Goal: Task Accomplishment & Management: Use online tool/utility

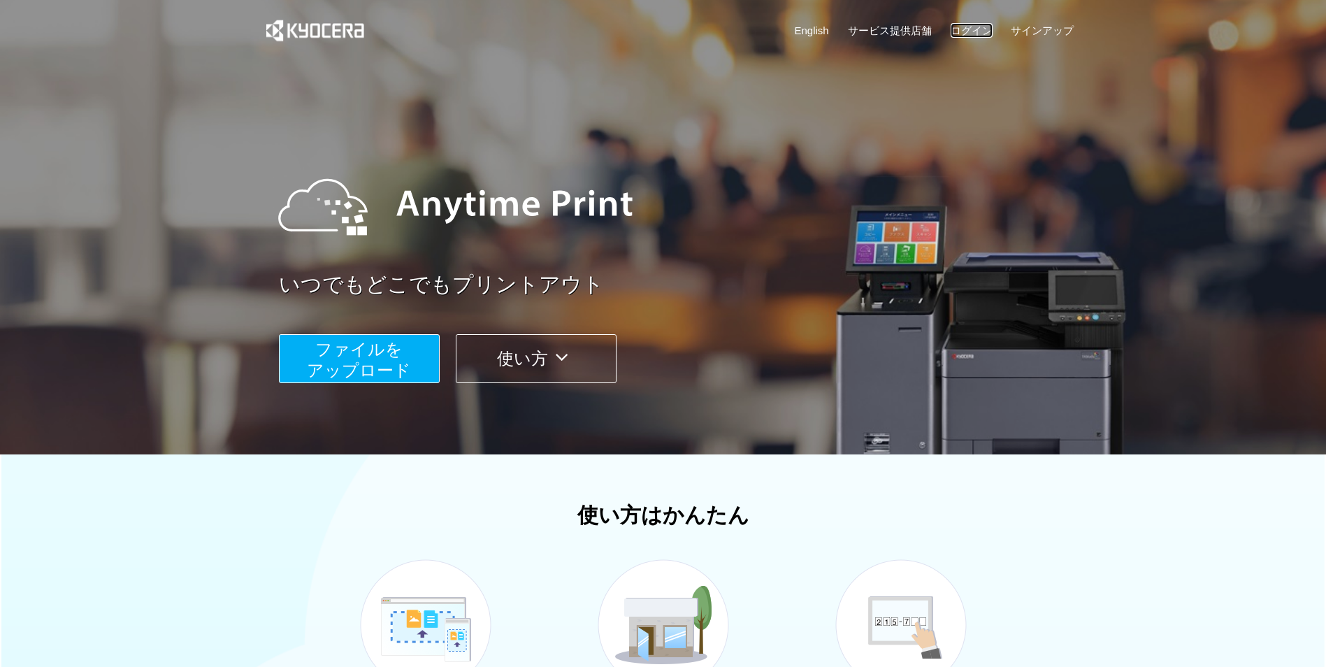
click at [979, 32] on link "ログイン" at bounding box center [972, 30] width 42 height 15
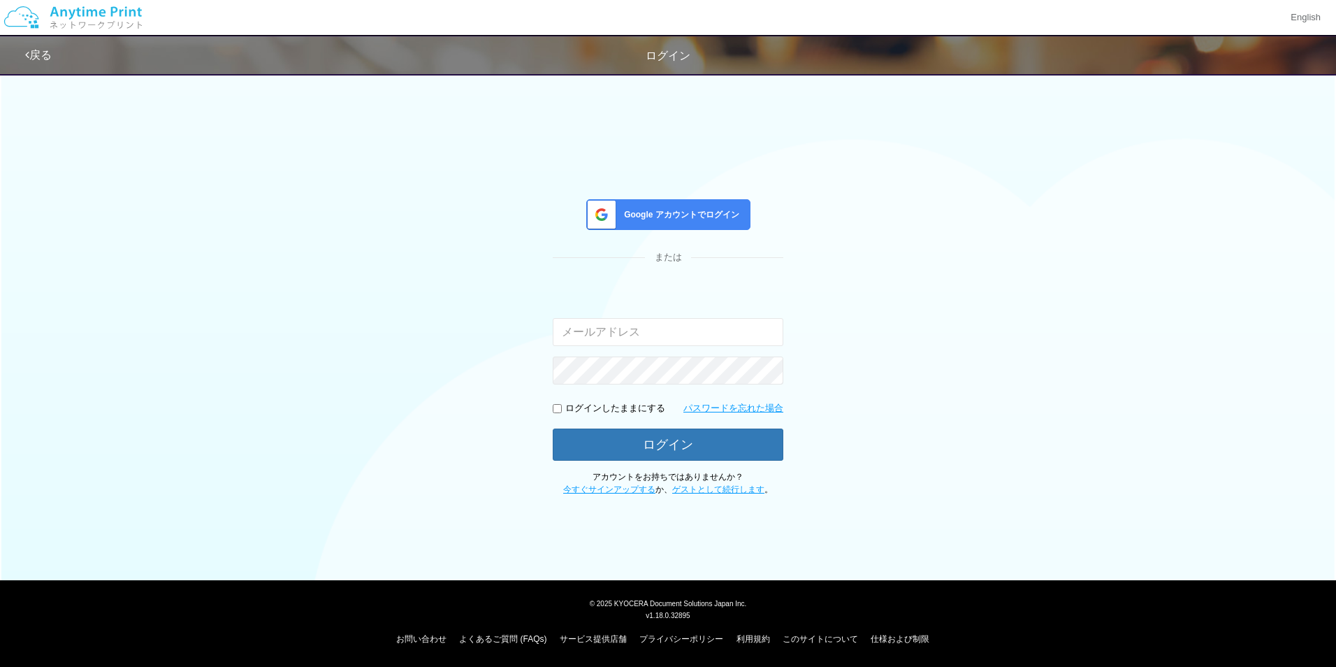
type input "[EMAIL_ADDRESS][DOMAIN_NAME]"
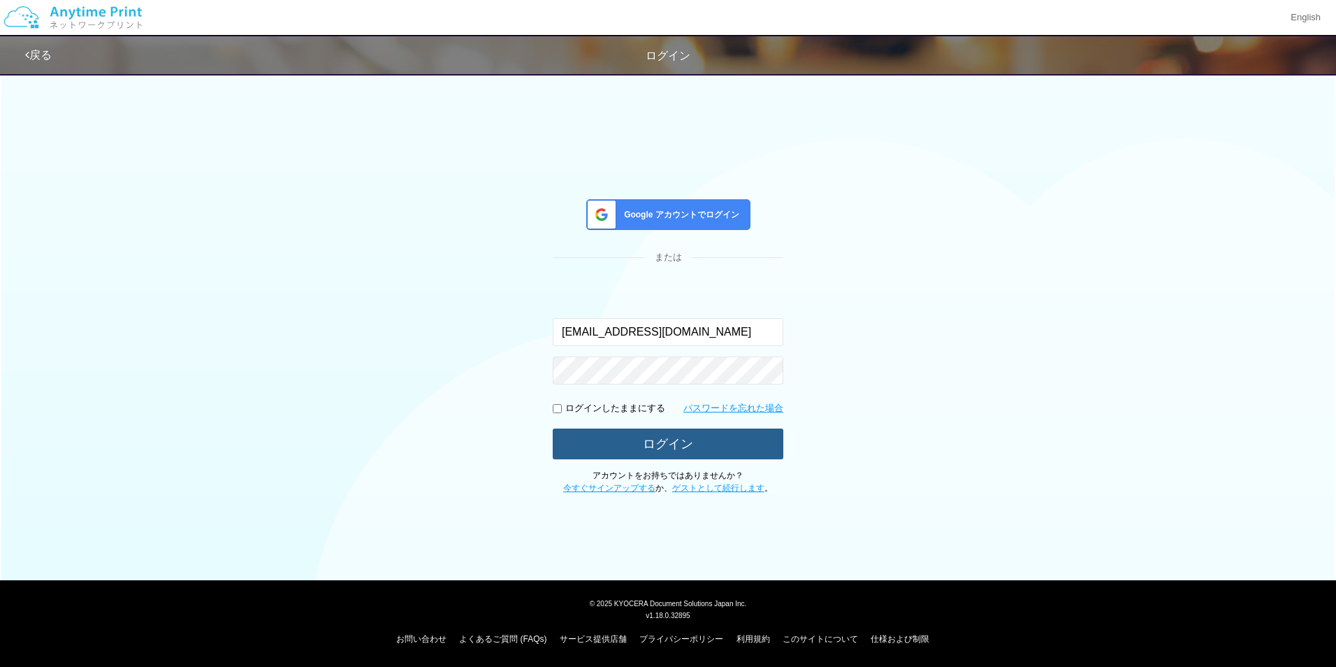
click at [701, 458] on button "ログイン" at bounding box center [668, 443] width 231 height 31
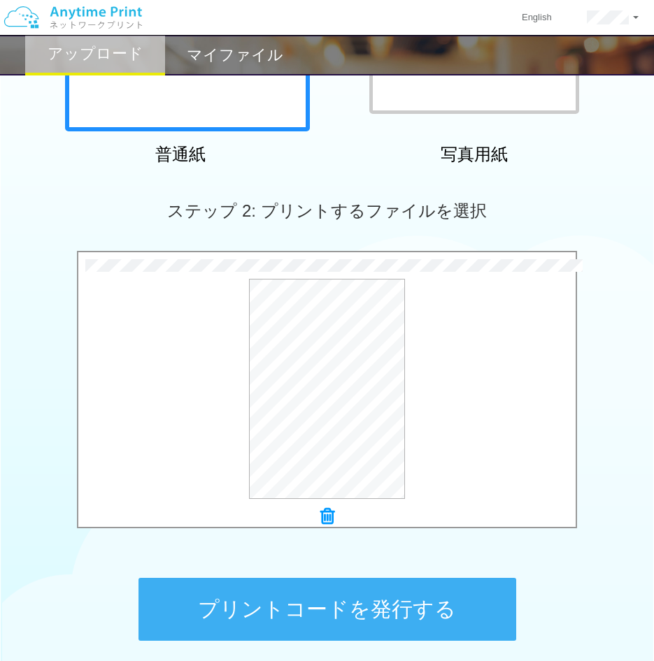
scroll to position [402, 0]
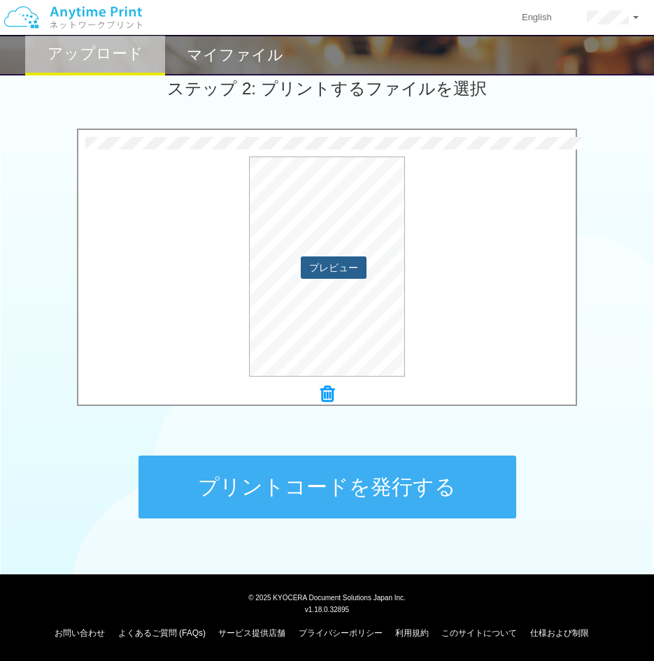
click at [334, 264] on button "プレビュー" at bounding box center [334, 268] width 66 height 22
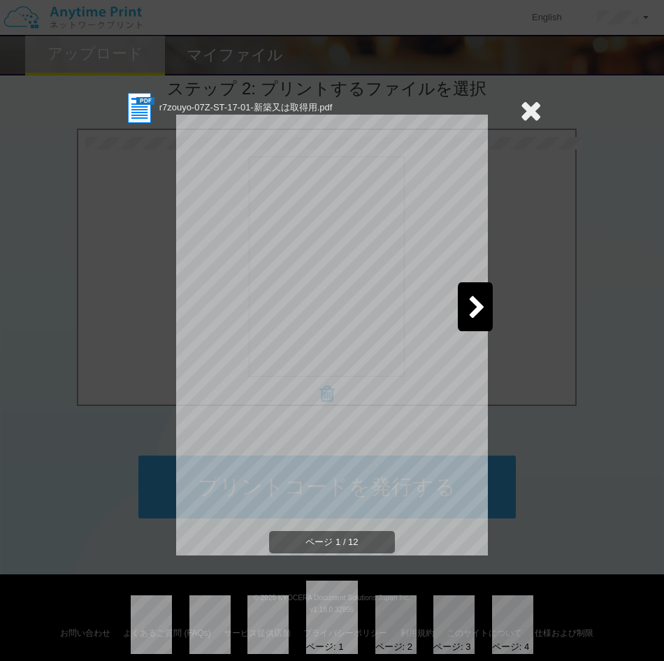
click at [216, 626] on div "ページ: 1 ページ: 2 ページ: 3 ページ: 4" at bounding box center [331, 617] width 419 height 73
click at [528, 118] on icon at bounding box center [531, 110] width 22 height 28
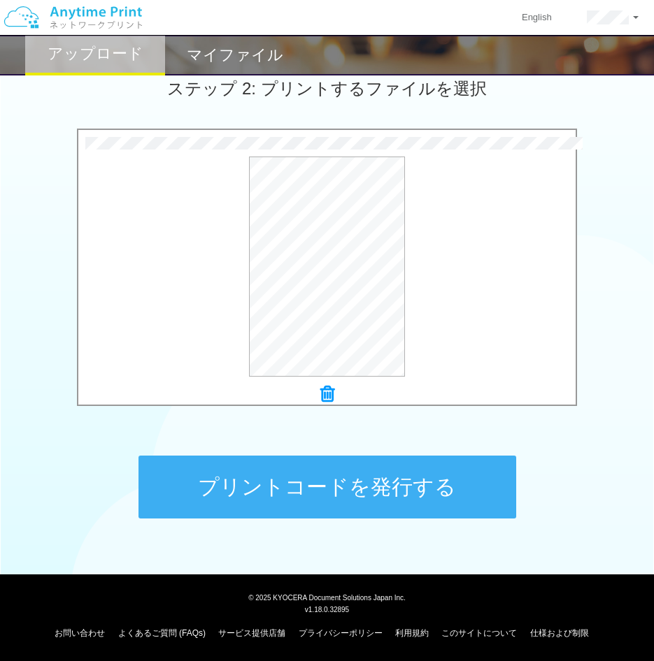
click at [450, 498] on button "プリントコードを発行する" at bounding box center [326, 487] width 377 height 63
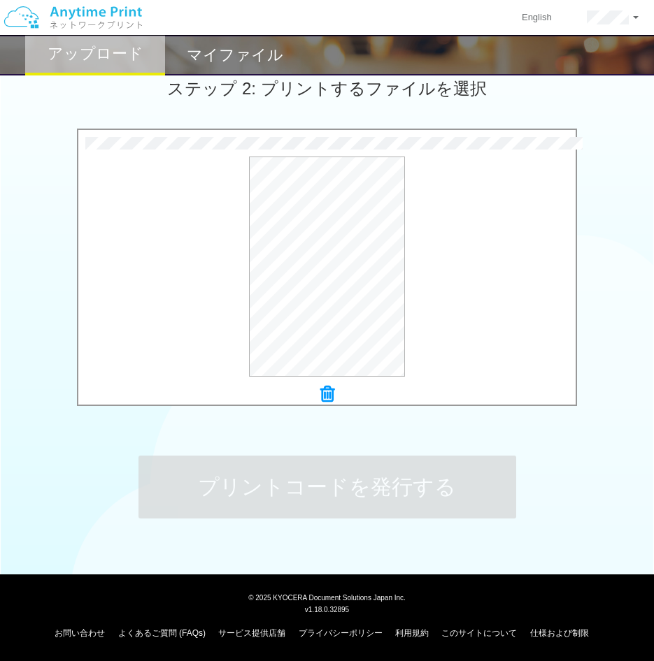
scroll to position [0, 0]
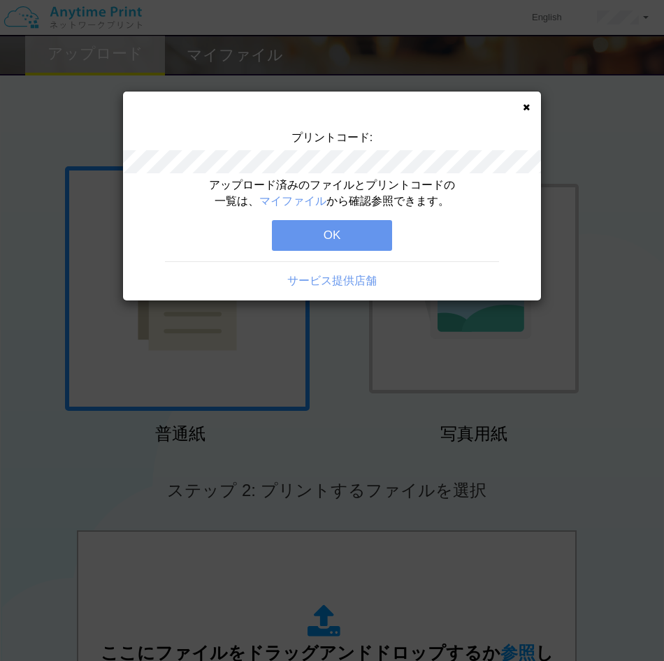
click at [113, 249] on div "プリントコード: アップロード済みのファイルとプリントコードの一覧は、 マイファイル から確認参照できます。 OK サービス提供店舗" at bounding box center [332, 330] width 664 height 661
click at [367, 241] on button "OK" at bounding box center [332, 235] width 120 height 31
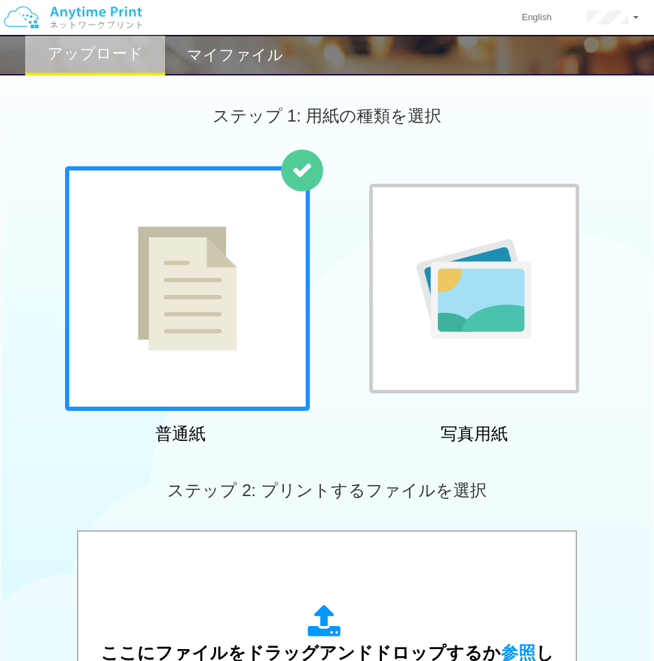
click at [97, 495] on div "ステップ 2: プリントするファイルを選択" at bounding box center [327, 491] width 654 height 80
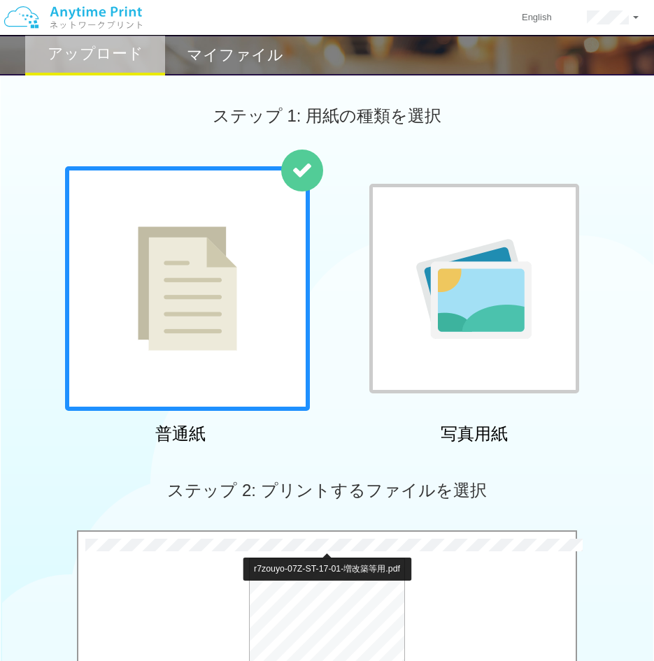
scroll to position [350, 0]
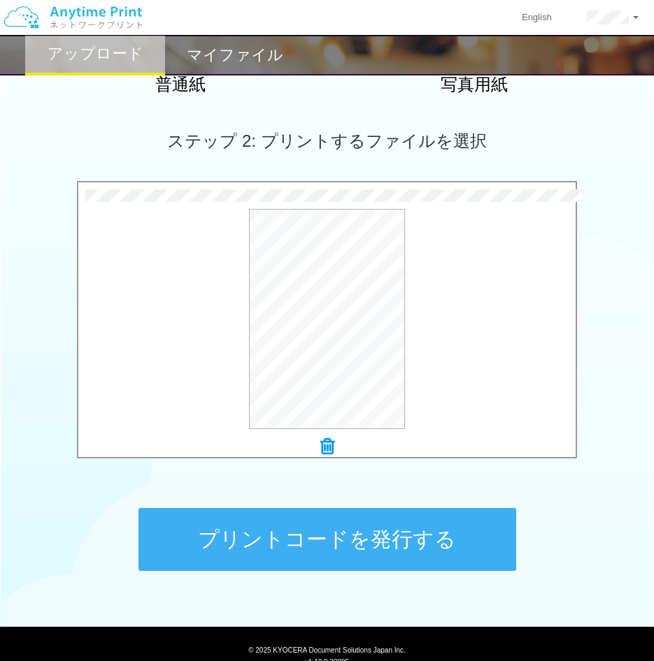
click at [352, 540] on button "プリントコードを発行する" at bounding box center [326, 539] width 377 height 63
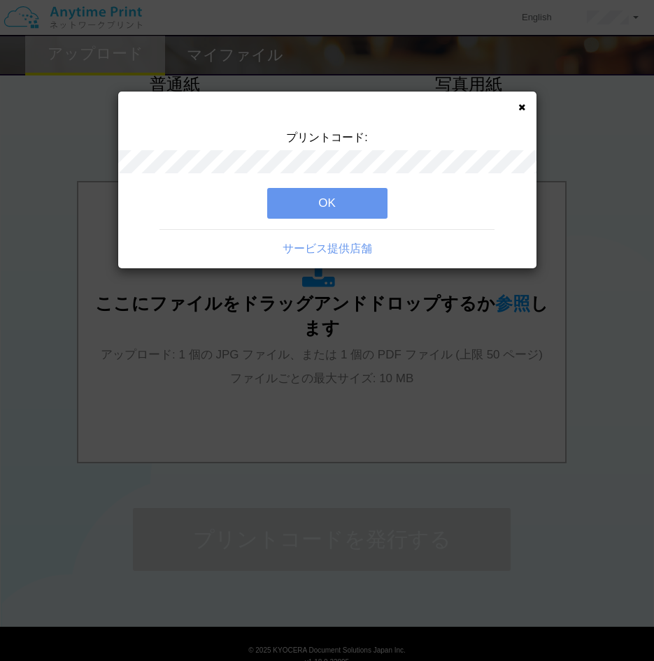
scroll to position [0, 0]
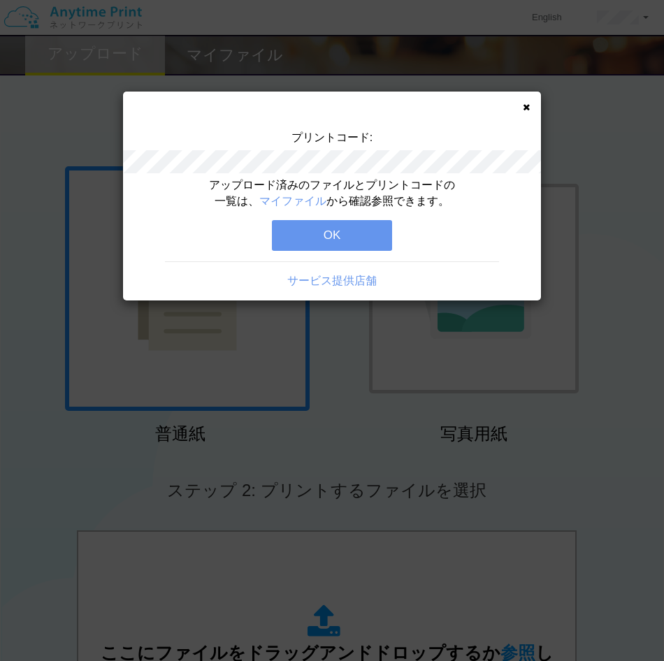
click at [359, 240] on button "OK" at bounding box center [332, 235] width 120 height 31
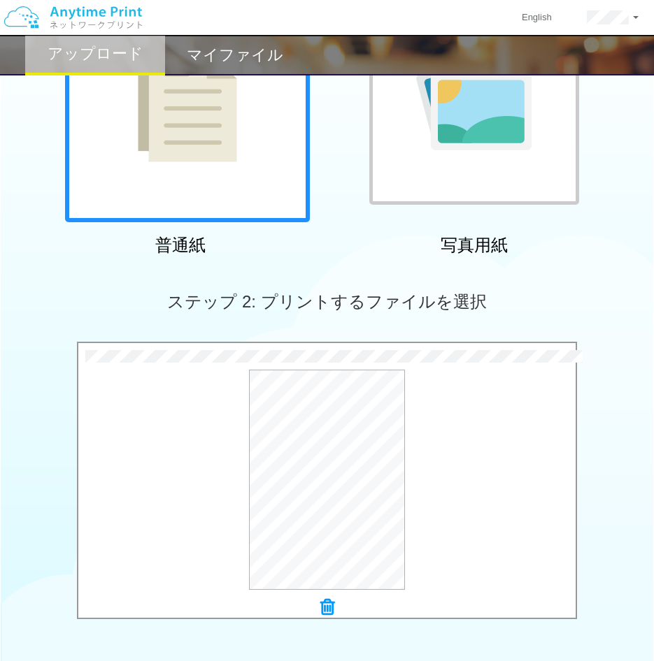
scroll to position [350, 0]
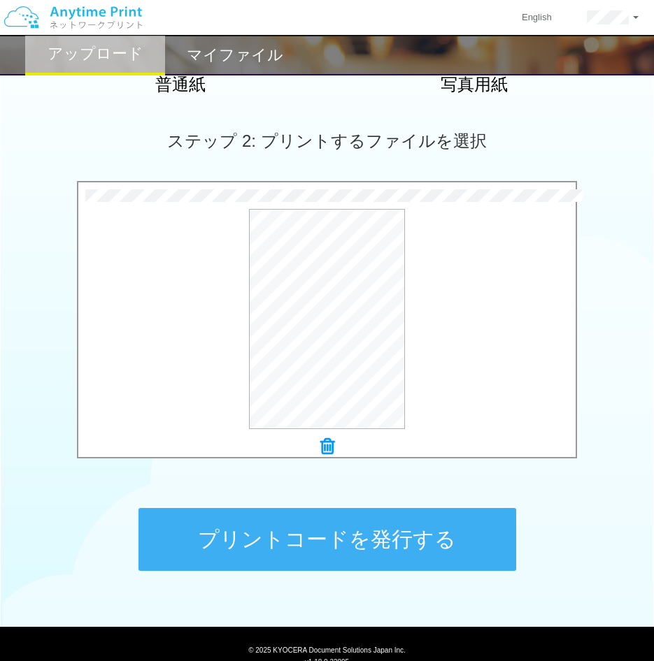
click at [368, 528] on button "プリントコードを発行する" at bounding box center [326, 539] width 377 height 63
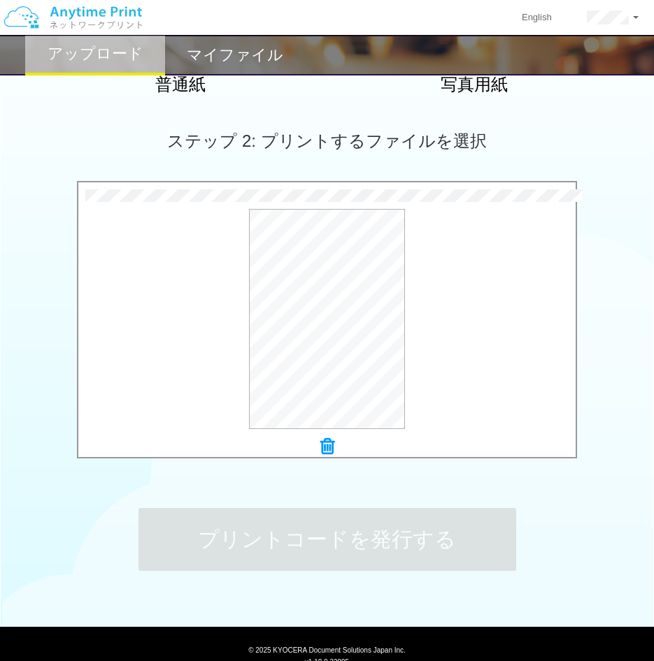
scroll to position [0, 0]
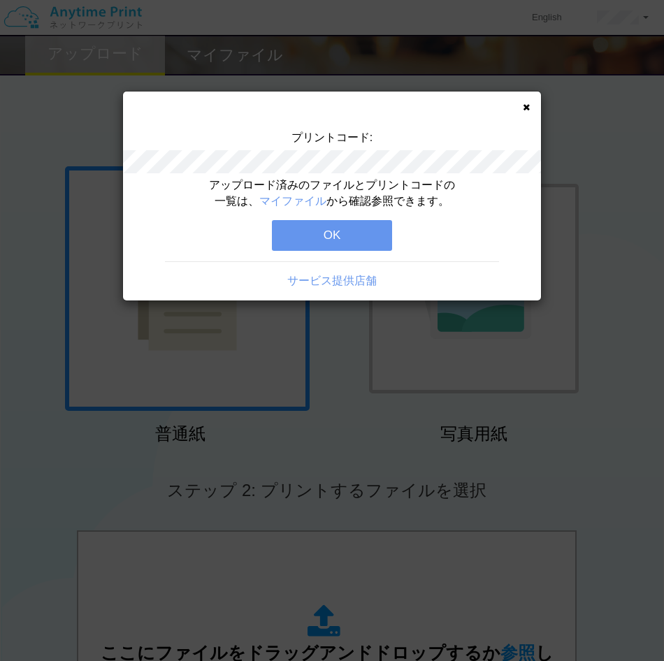
click at [179, 201] on div "アップロード済みのファイルとプリントコードの一覧は、 マイファイル から確認参照できます。 OK サービス提供店舗" at bounding box center [332, 239] width 418 height 123
drag, startPoint x: 340, startPoint y: 235, endPoint x: 352, endPoint y: 234, distance: 11.2
click at [340, 234] on button "OK" at bounding box center [332, 235] width 120 height 31
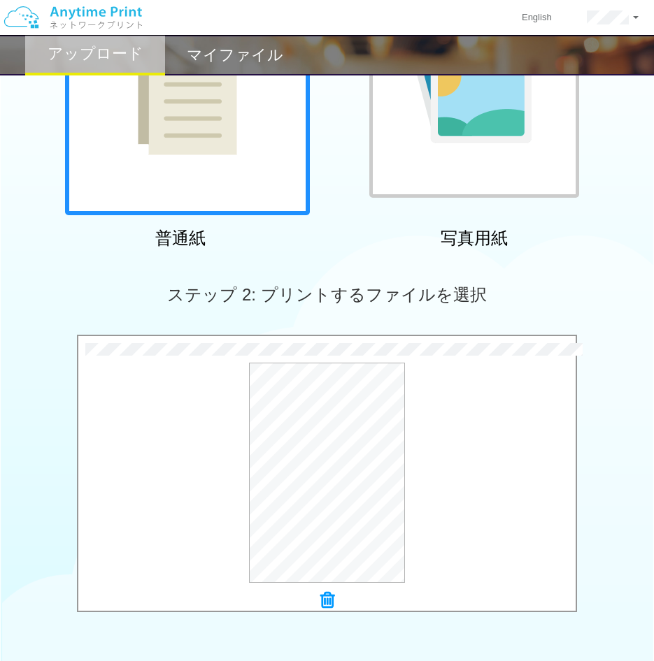
scroll to position [402, 0]
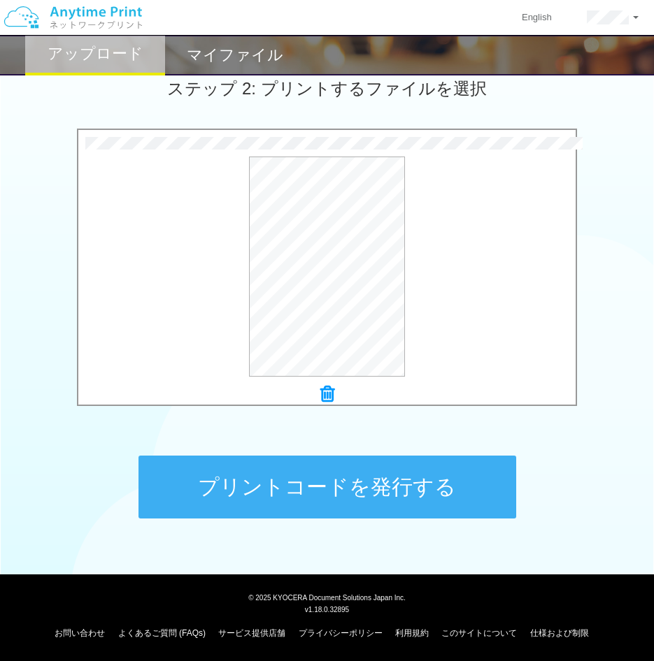
click at [405, 491] on button "プリントコードを発行する" at bounding box center [326, 487] width 377 height 63
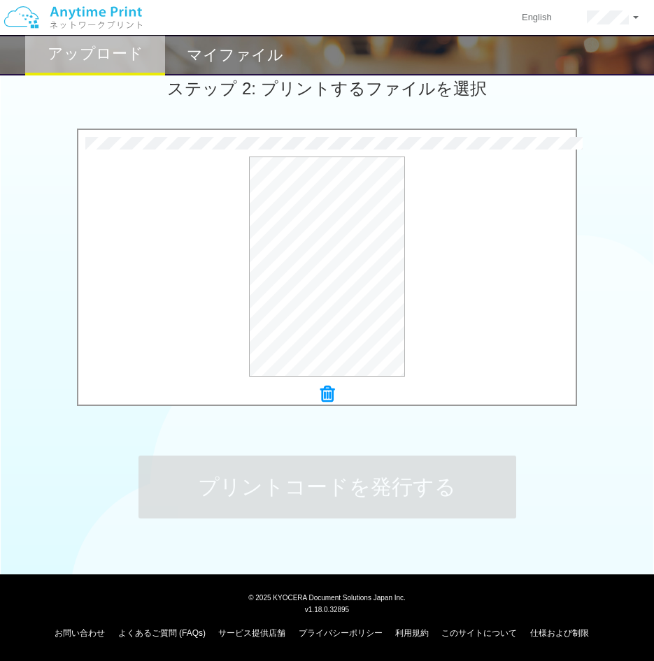
scroll to position [0, 0]
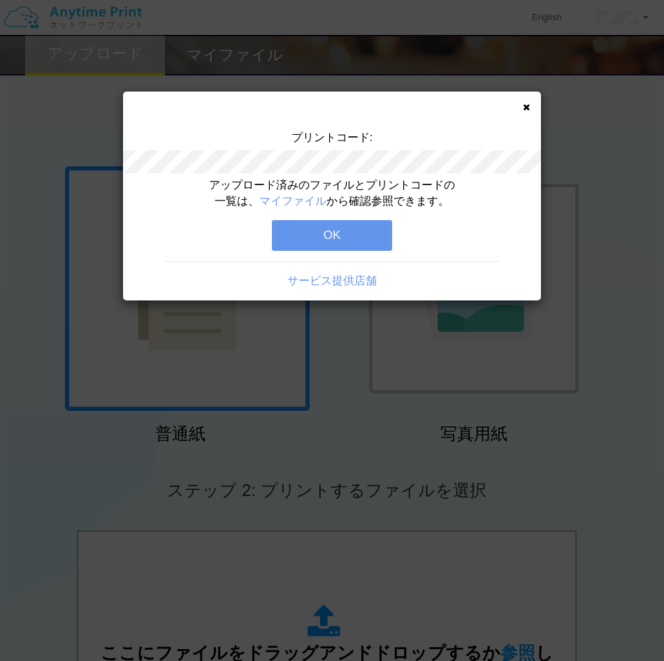
click at [143, 273] on div "サービス提供店舗" at bounding box center [332, 281] width 418 height 16
click at [356, 251] on div "アップロード済みのファイルとプリントコードの一覧は、 マイファイル から確認参照できます。 OK サービス提供店舗" at bounding box center [332, 239] width 418 height 123
click at [358, 238] on button "OK" at bounding box center [332, 235] width 120 height 31
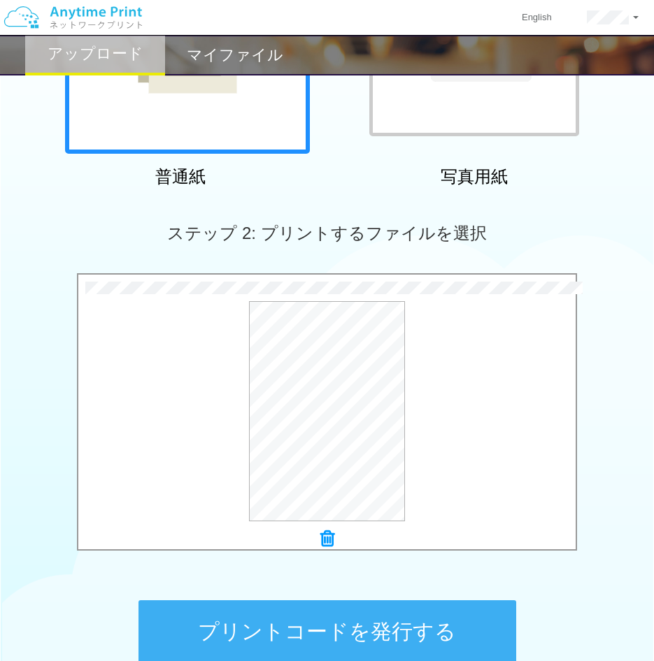
scroll to position [402, 0]
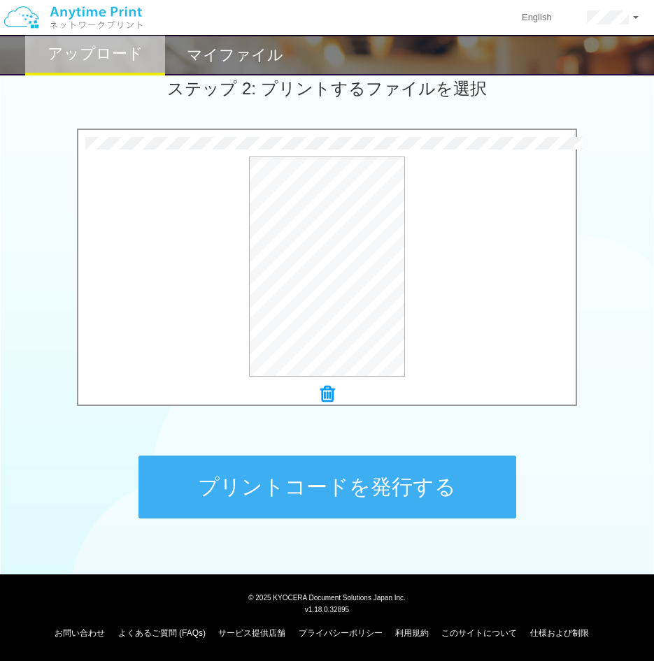
click at [347, 485] on button "プリントコードを発行する" at bounding box center [326, 487] width 377 height 63
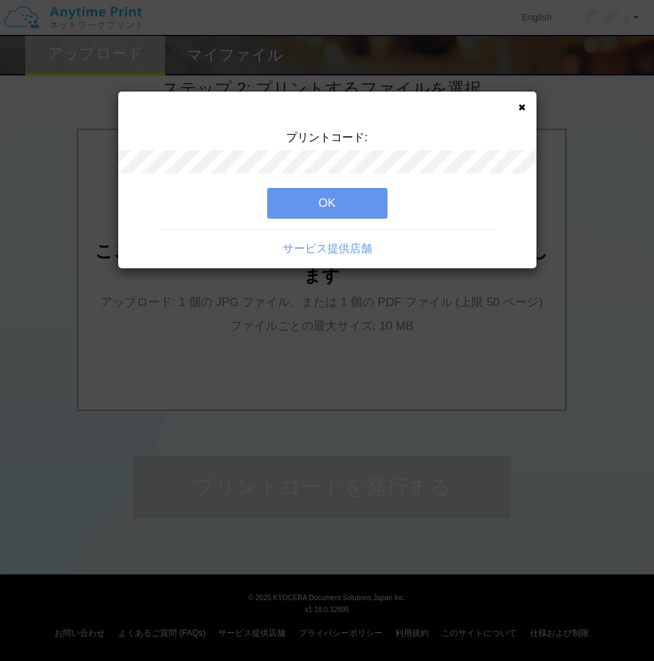
scroll to position [0, 0]
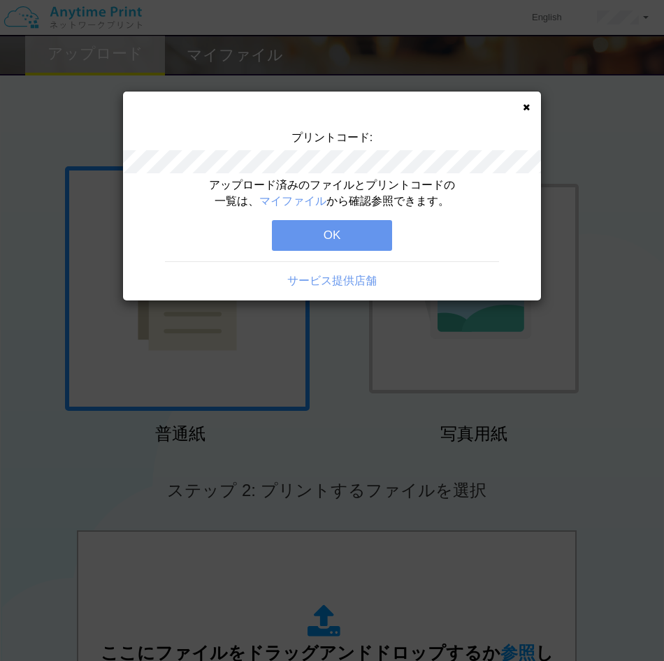
click at [141, 219] on div "アップロード済みのファイルとプリントコードの一覧は、 マイファイル から確認参照できます。 OK サービス提供店舗" at bounding box center [332, 239] width 418 height 123
click at [363, 252] on div "アップロード済みのファイルとプリントコードの一覧は、 マイファイル から確認参照できます。 OK サービス提供店舗" at bounding box center [332, 239] width 418 height 123
click at [360, 242] on button "OK" at bounding box center [332, 235] width 120 height 31
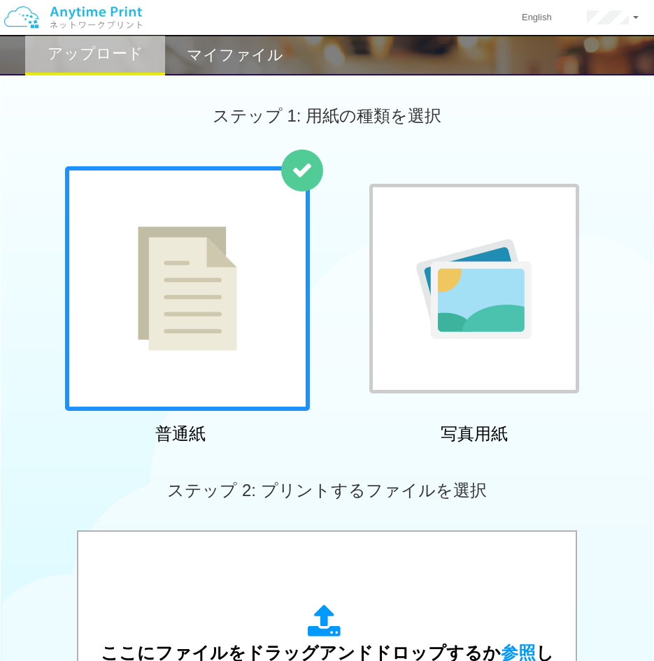
click at [255, 47] on h2 "マイファイル" at bounding box center [235, 55] width 96 height 17
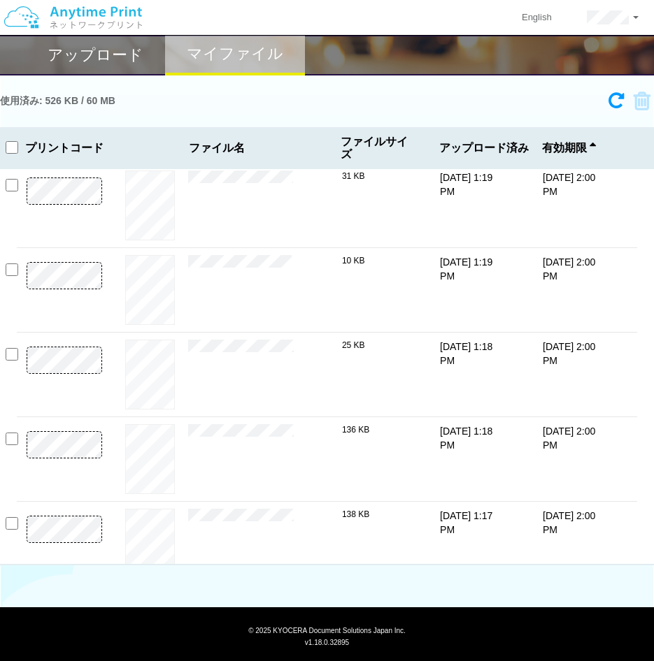
scroll to position [196, 0]
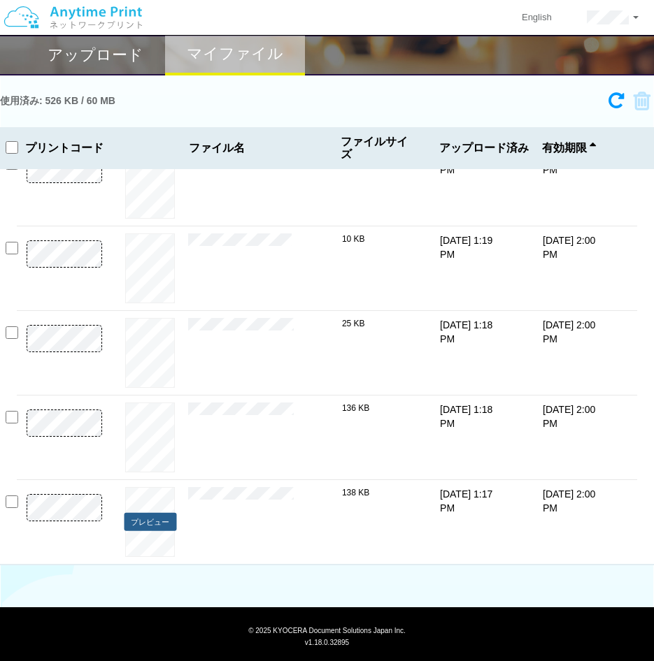
click at [147, 519] on button "プレビュー" at bounding box center [150, 522] width 52 height 19
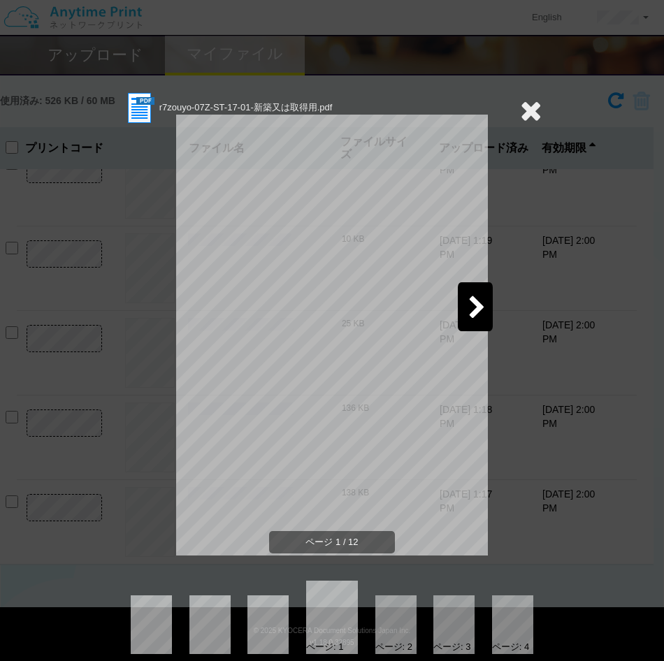
click at [468, 298] on icon at bounding box center [476, 308] width 17 height 24
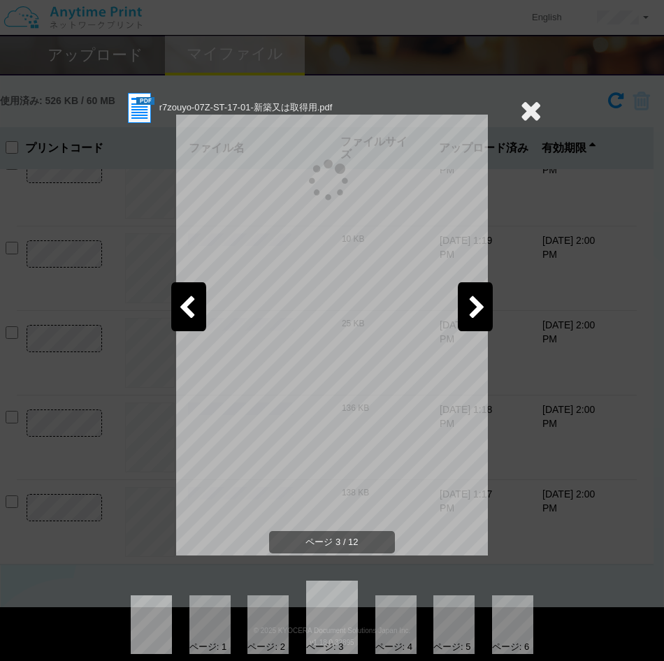
click at [468, 298] on icon at bounding box center [476, 308] width 17 height 24
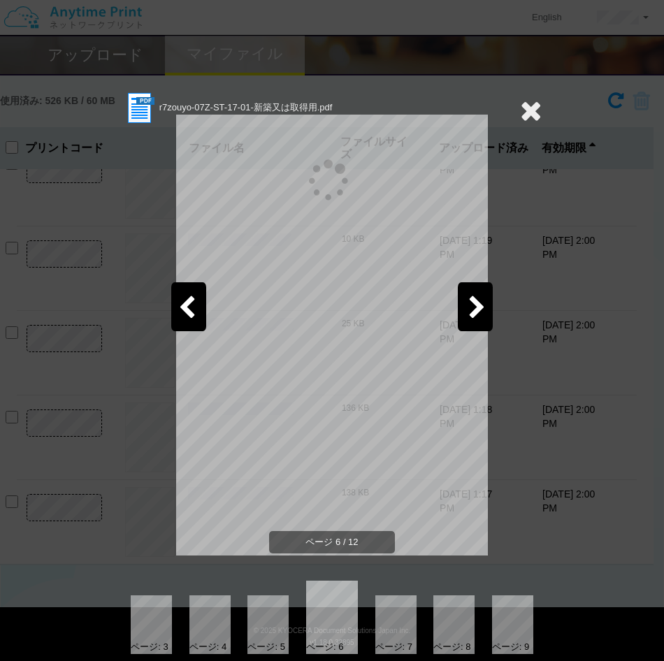
click at [468, 298] on icon at bounding box center [476, 308] width 17 height 24
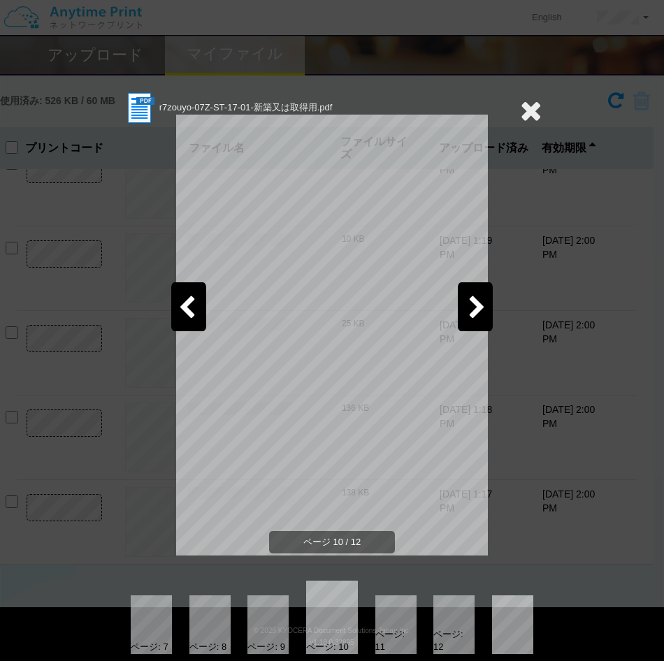
click at [468, 298] on icon at bounding box center [476, 308] width 17 height 24
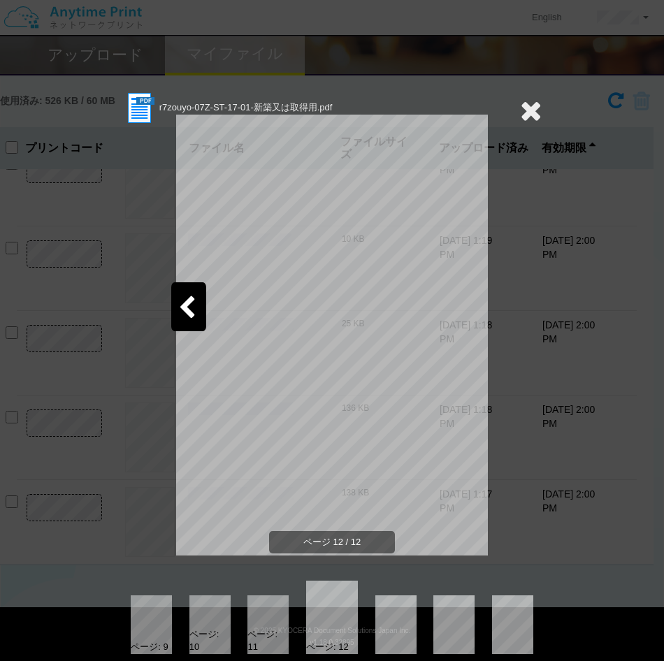
click at [520, 106] on icon at bounding box center [531, 110] width 22 height 28
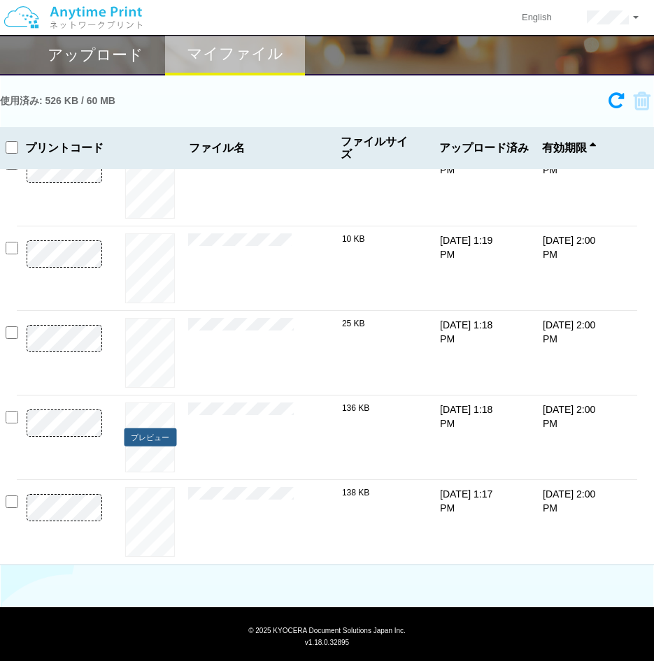
click at [153, 436] on button "プレビュー" at bounding box center [150, 437] width 52 height 19
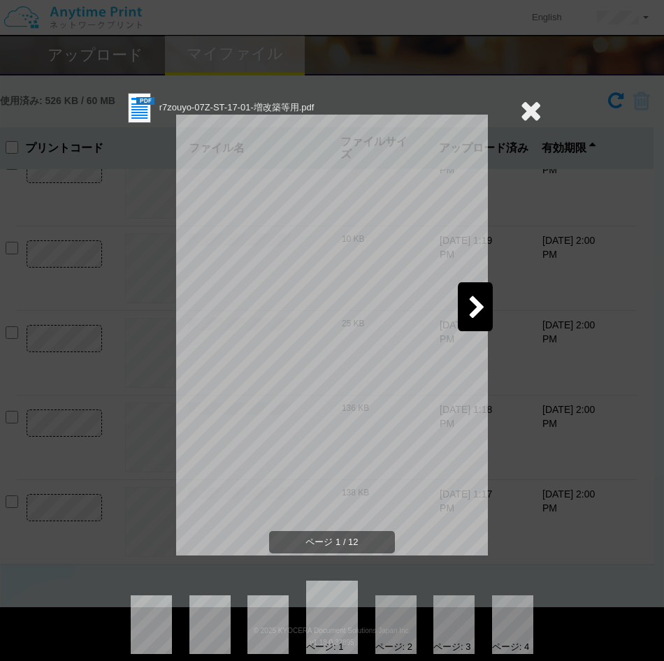
click at [472, 298] on icon at bounding box center [476, 308] width 17 height 24
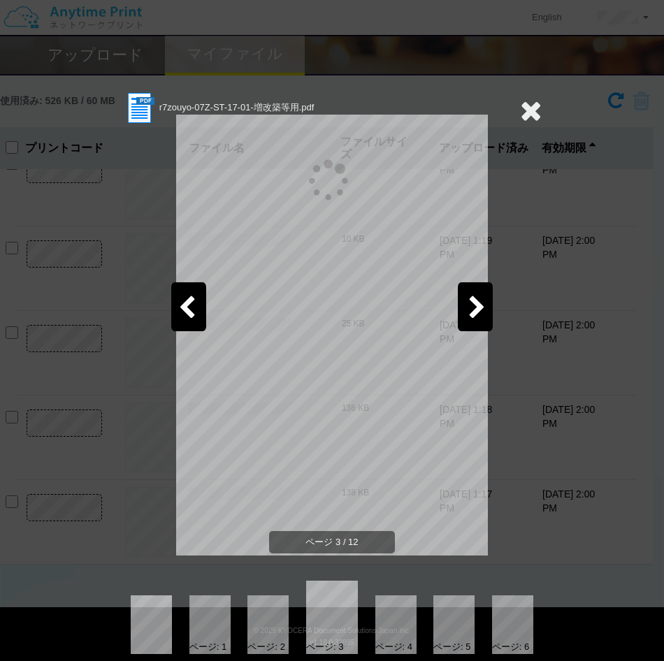
click at [472, 298] on icon at bounding box center [476, 308] width 17 height 24
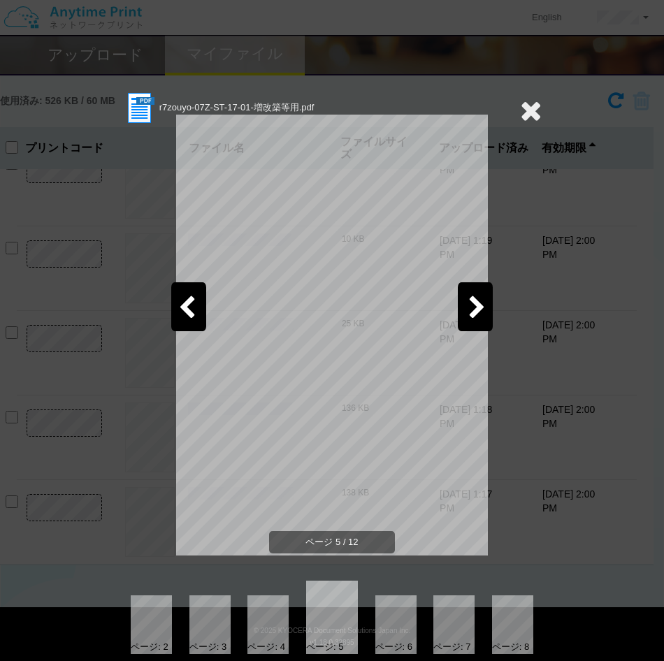
click at [472, 298] on icon at bounding box center [476, 308] width 17 height 24
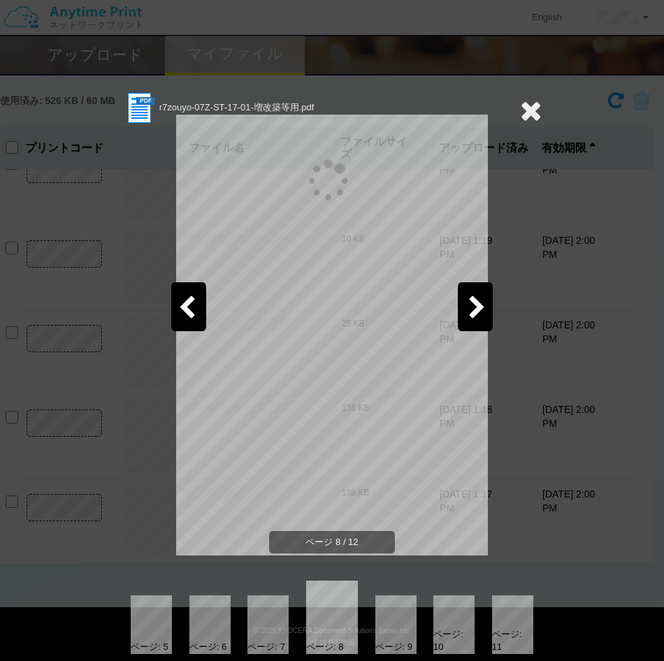
click at [472, 298] on icon at bounding box center [476, 308] width 17 height 24
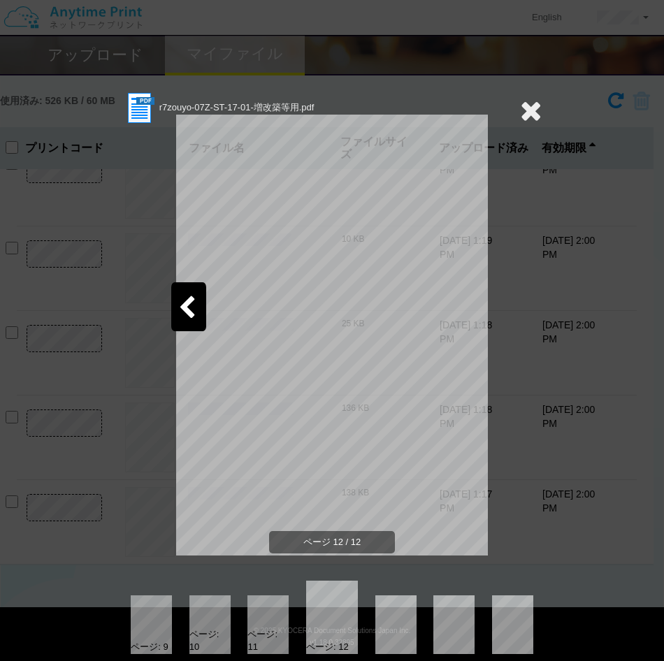
click at [523, 106] on icon at bounding box center [531, 110] width 22 height 28
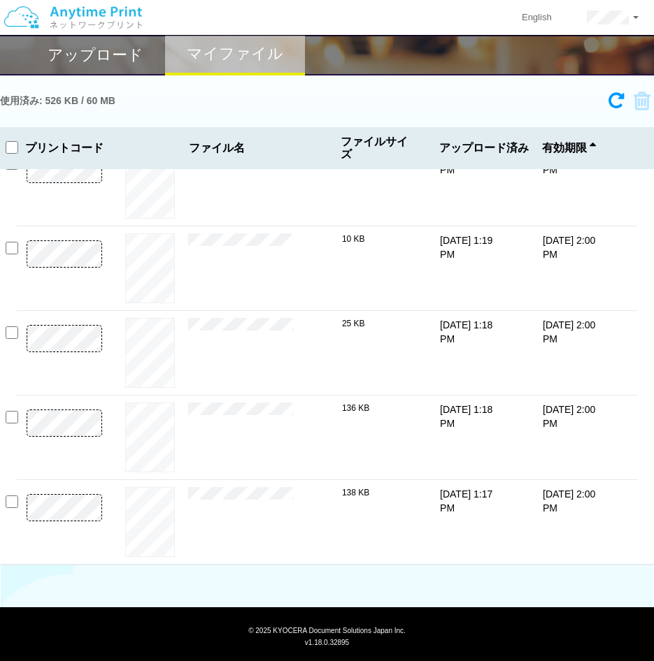
click at [98, 64] on h2 "アップロード" at bounding box center [96, 55] width 96 height 17
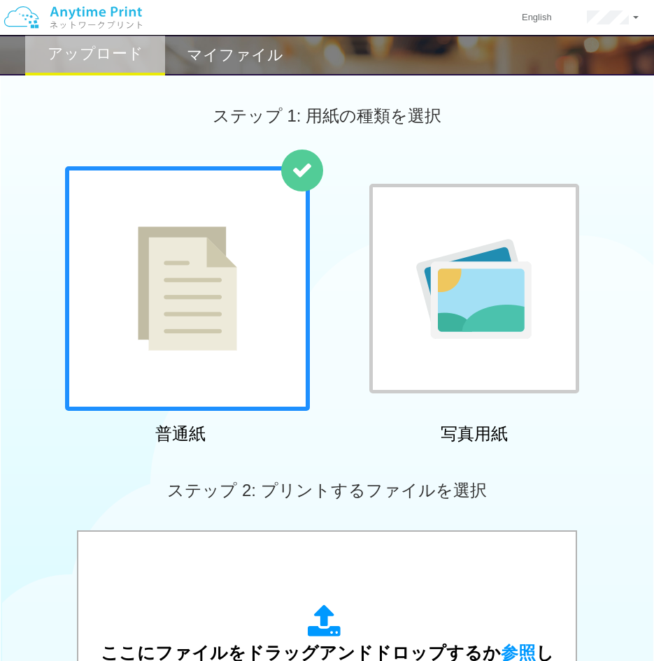
click at [93, 14] on img at bounding box center [73, 17] width 149 height 49
click at [240, 50] on h2 "マイファイル" at bounding box center [235, 55] width 96 height 17
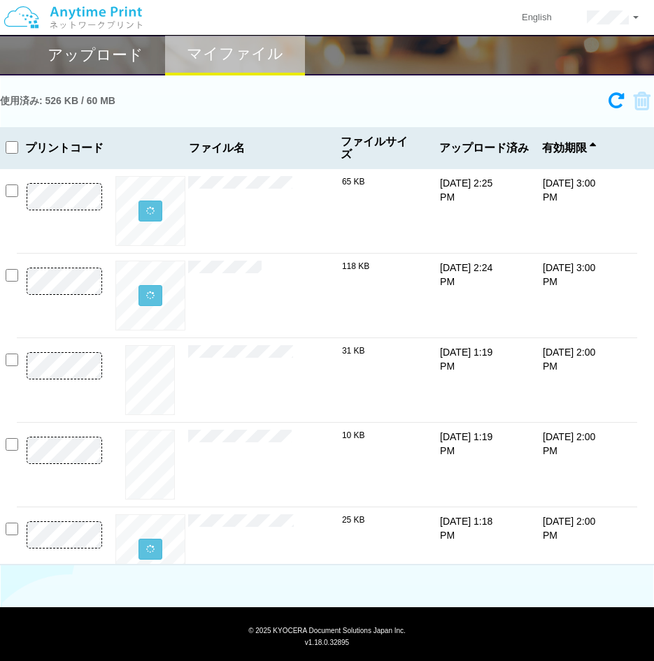
click at [90, 21] on img at bounding box center [73, 17] width 149 height 49
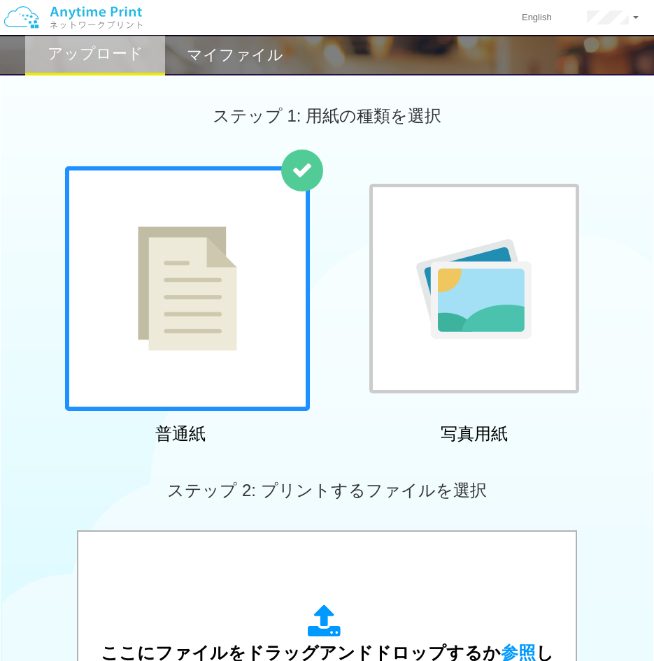
click at [220, 52] on h2 "マイファイル" at bounding box center [235, 55] width 96 height 17
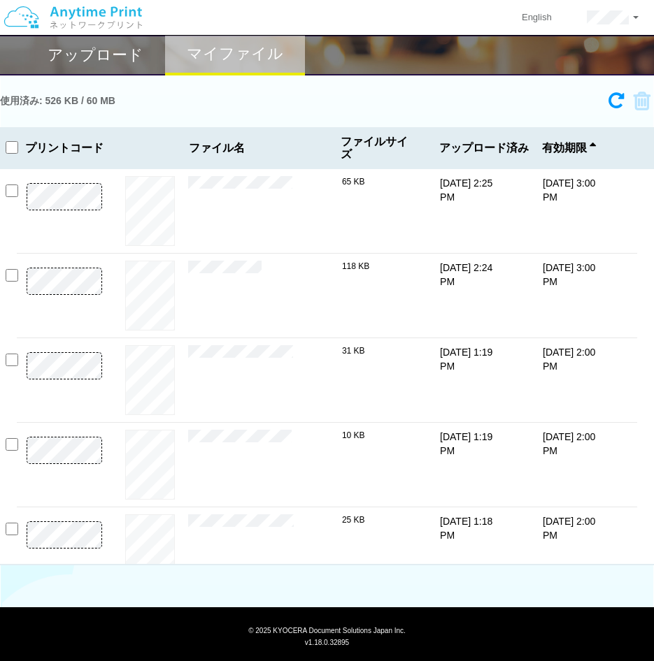
click at [119, 49] on h2 "アップロード" at bounding box center [96, 55] width 96 height 17
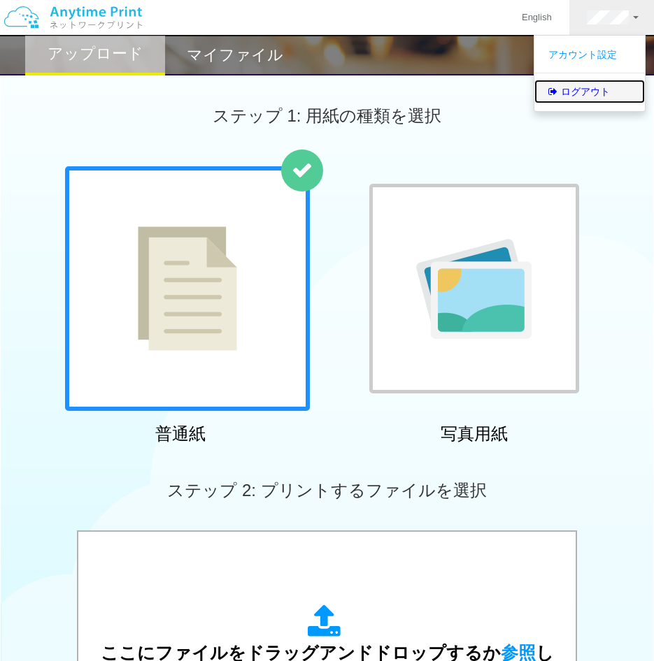
click at [597, 89] on link "ログアウト" at bounding box center [589, 92] width 110 height 24
